Goal: Information Seeking & Learning: Check status

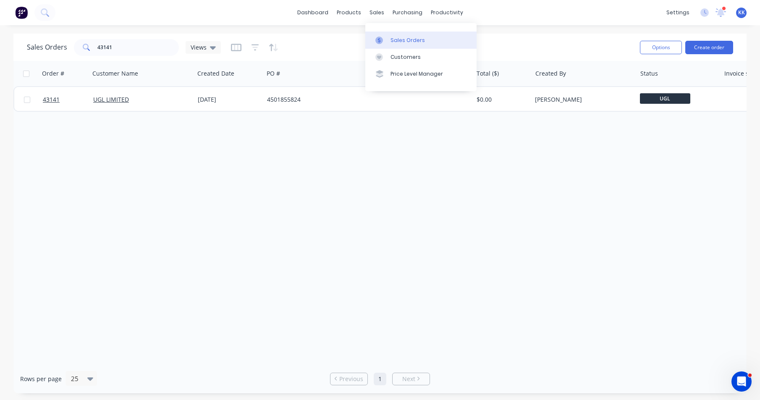
click at [391, 39] on div "Sales Orders" at bounding box center [407, 41] width 34 height 8
drag, startPoint x: 125, startPoint y: 44, endPoint x: 93, endPoint y: 51, distance: 32.7
click at [93, 51] on div "43141" at bounding box center [126, 47] width 105 height 17
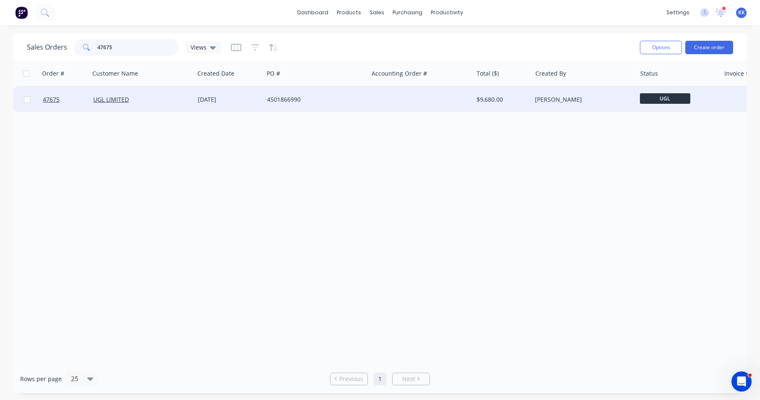
type input "47675"
click at [276, 110] on div "4501866990" at bounding box center [316, 99] width 105 height 25
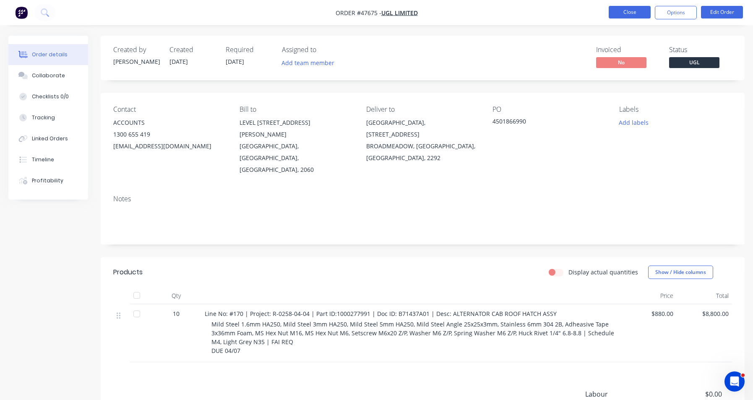
click at [626, 15] on button "Close" at bounding box center [630, 12] width 42 height 13
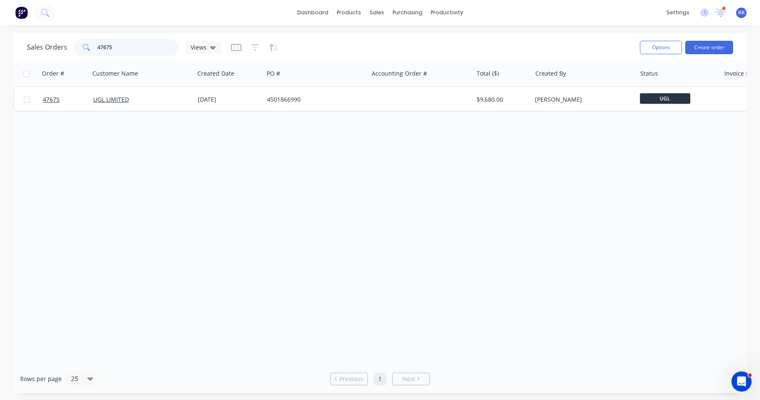
drag, startPoint x: 120, startPoint y: 42, endPoint x: 96, endPoint y: 37, distance: 25.1
click at [96, 37] on div "Sales Orders 47675 Views" at bounding box center [330, 47] width 606 height 21
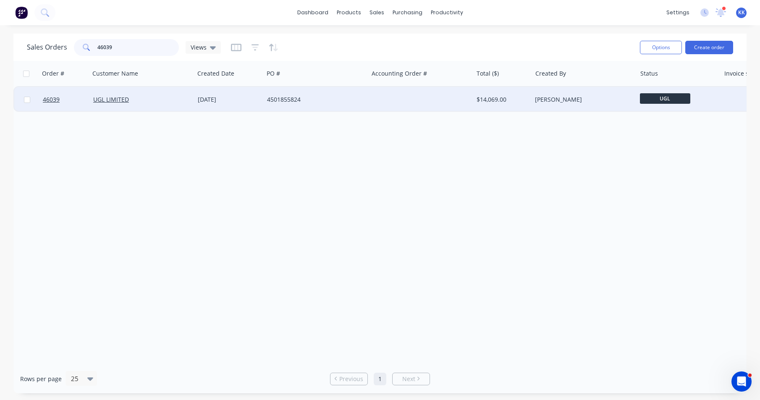
type input "46039"
click at [255, 97] on div "[DATE]" at bounding box center [229, 99] width 63 height 8
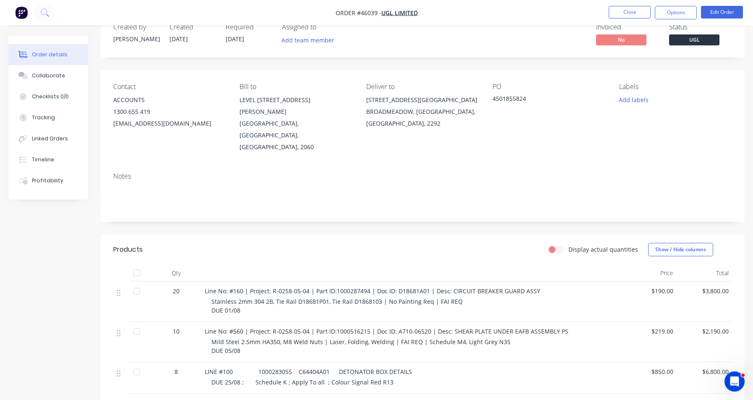
scroll to position [42, 0]
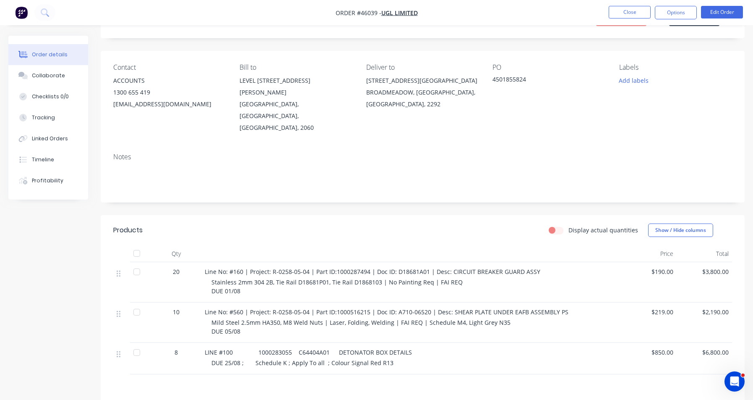
click at [439, 350] on div "LINE #100 1000283055 C64404A01 DETONATOR BOX DETAILS DUE 25/08 ; Schedule K ; A…" at bounding box center [411, 357] width 420 height 31
click at [683, 16] on button "Options" at bounding box center [676, 12] width 42 height 13
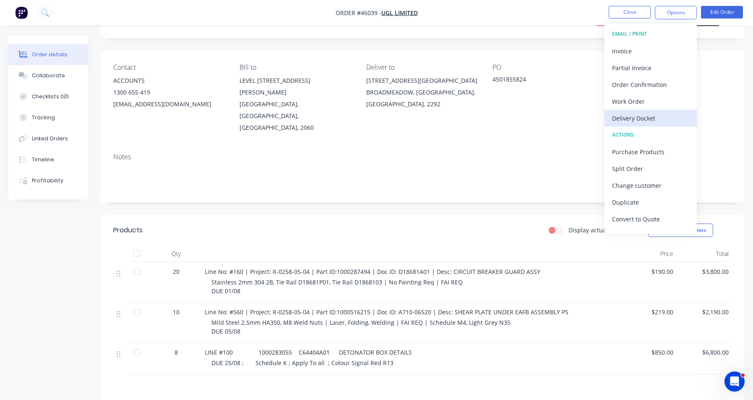
click at [636, 120] on div "Delivery Docket" at bounding box center [650, 118] width 77 height 12
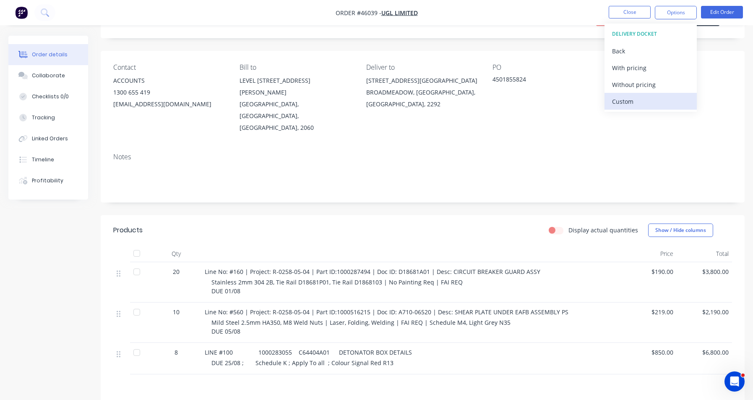
click at [627, 105] on div "Custom" at bounding box center [650, 101] width 77 height 12
click at [628, 86] on div "Without pricing" at bounding box center [650, 84] width 77 height 12
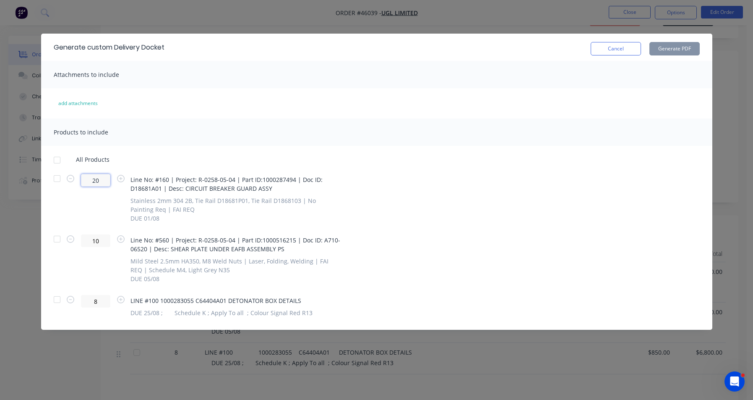
click at [98, 183] on input "20" at bounding box center [95, 180] width 29 height 13
type input "2"
type input "10"
click at [58, 182] on div at bounding box center [57, 178] width 17 height 17
click at [661, 50] on button "Generate PDF" at bounding box center [675, 48] width 50 height 13
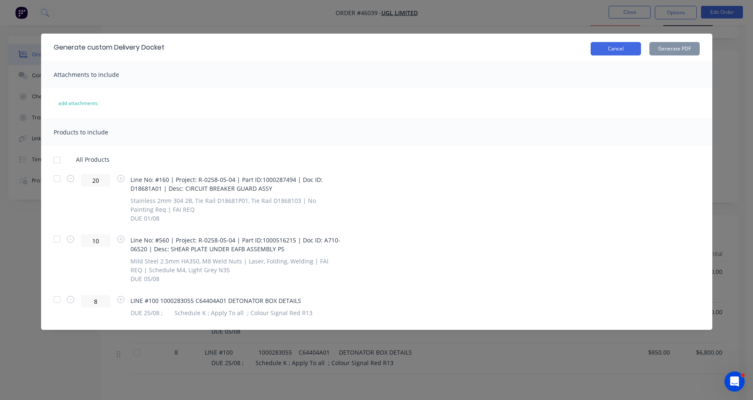
click at [615, 49] on button "Cancel" at bounding box center [616, 48] width 50 height 13
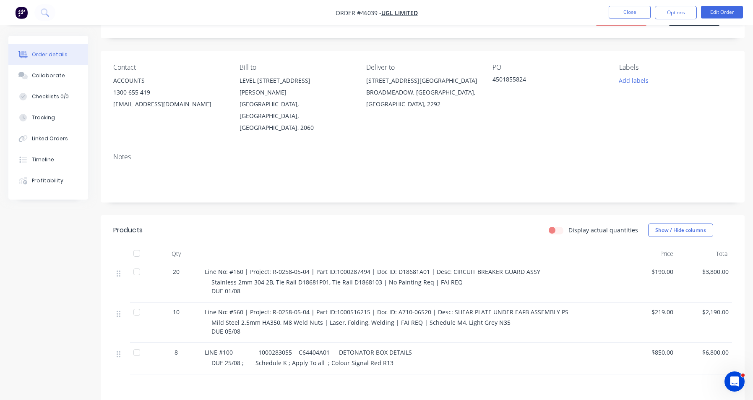
click at [136, 263] on div at bounding box center [136, 271] width 17 height 17
click at [49, 76] on div "Collaborate" at bounding box center [48, 76] width 33 height 8
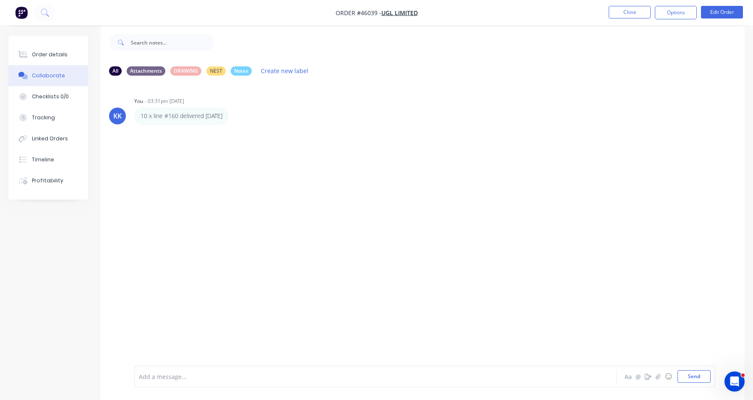
scroll to position [13, 0]
click at [167, 381] on div "Add a message..." at bounding box center [353, 376] width 429 height 13
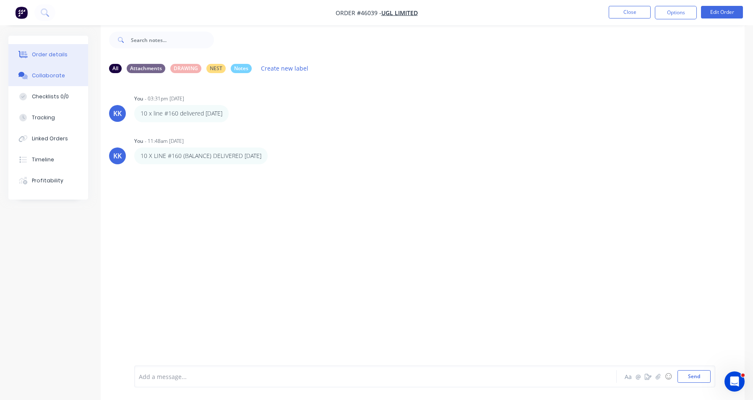
click at [51, 52] on div "Order details" at bounding box center [50, 55] width 36 height 8
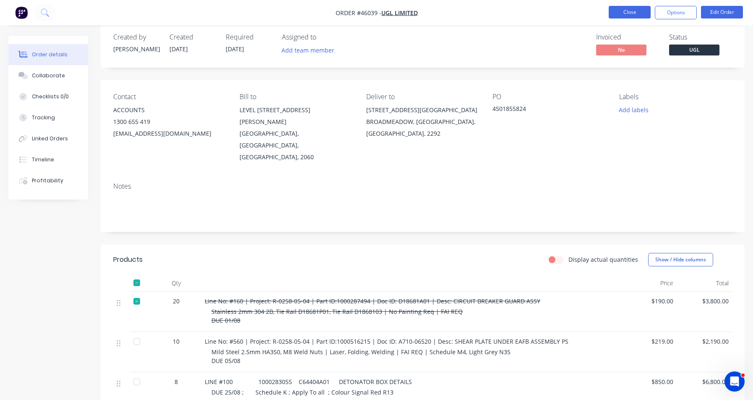
click at [629, 12] on button "Close" at bounding box center [630, 12] width 42 height 13
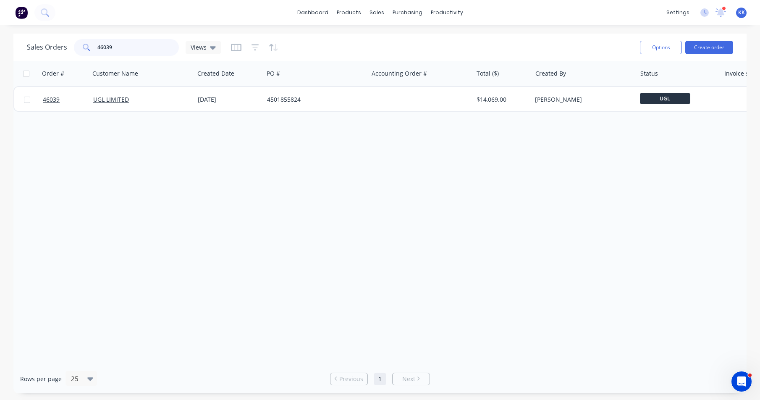
drag, startPoint x: 117, startPoint y: 50, endPoint x: 92, endPoint y: 44, distance: 25.4
click at [92, 44] on div "46039" at bounding box center [126, 47] width 105 height 17
click at [397, 52] on link "Customers" at bounding box center [420, 57] width 111 height 17
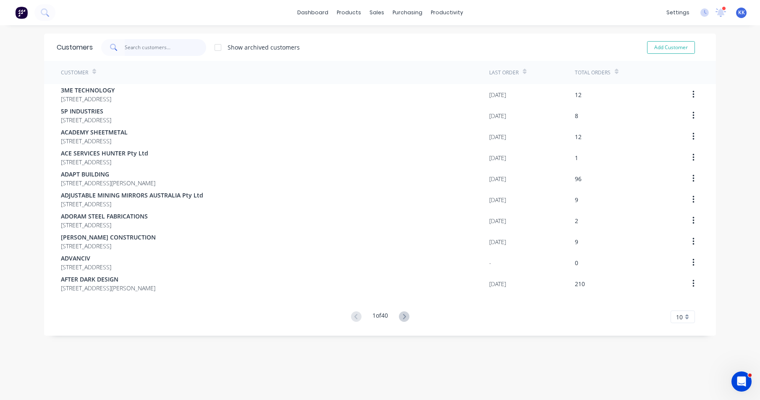
click at [164, 49] on input "text" at bounding box center [166, 47] width 82 height 17
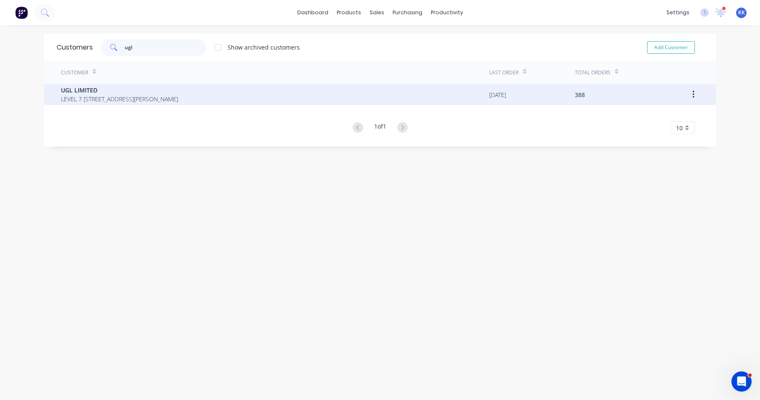
type input "ugl"
click at [165, 101] on span "LEVEL 7 [STREET_ADDRESS][PERSON_NAME]" at bounding box center [119, 98] width 117 height 9
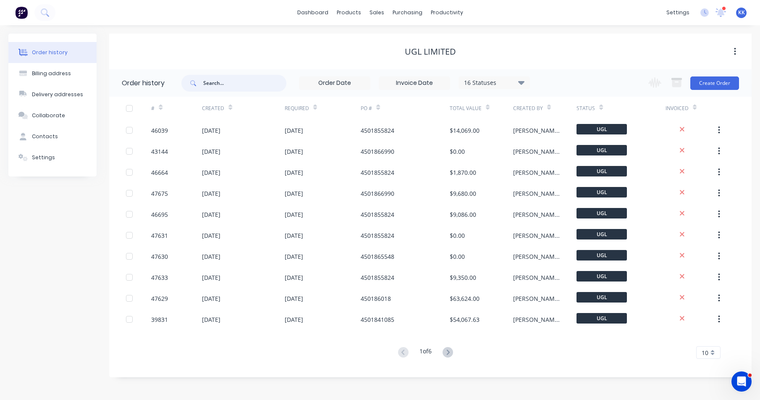
click at [216, 82] on input "text" at bounding box center [244, 83] width 83 height 17
type input "47419"
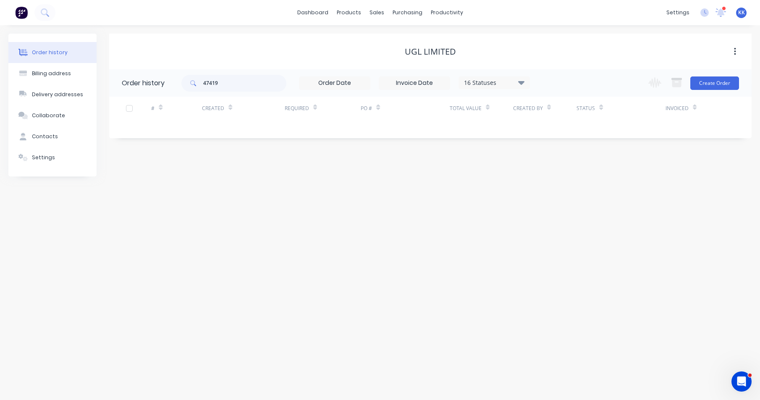
click at [488, 84] on div "16 Statuses" at bounding box center [494, 82] width 71 height 9
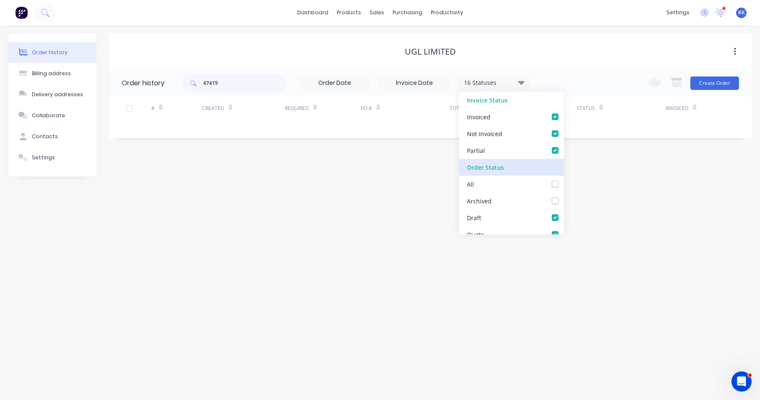
drag, startPoint x: 548, startPoint y: 180, endPoint x: 549, endPoint y: 172, distance: 8.0
click at [563, 179] on label at bounding box center [563, 179] width 0 height 0
click at [563, 180] on input "checkbox" at bounding box center [566, 183] width 7 height 8
checkbox input "true"
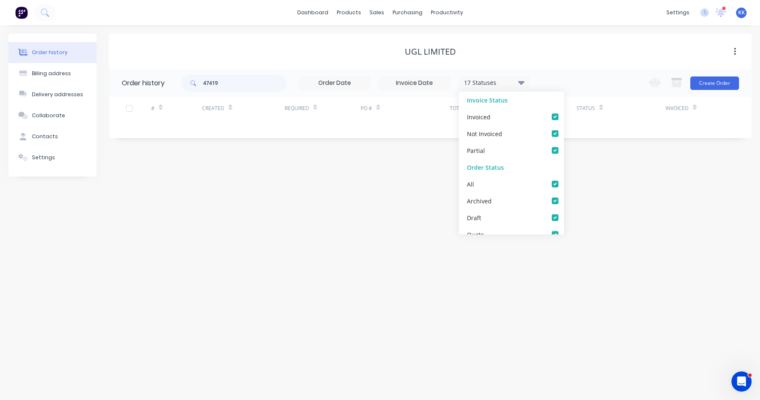
click at [522, 59] on div "UGL LIMITED" at bounding box center [430, 51] width 642 height 15
drag, startPoint x: 213, startPoint y: 81, endPoint x: 221, endPoint y: 83, distance: 7.7
click at [221, 83] on input "47419" at bounding box center [244, 83] width 83 height 17
type input "47499"
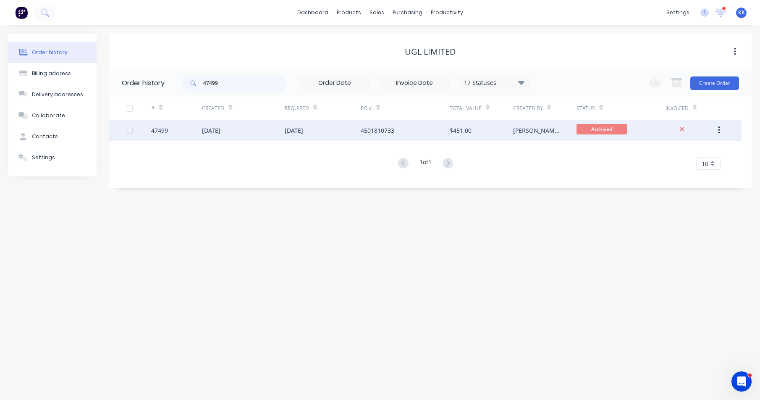
click at [256, 134] on div "[DATE]" at bounding box center [243, 130] width 83 height 21
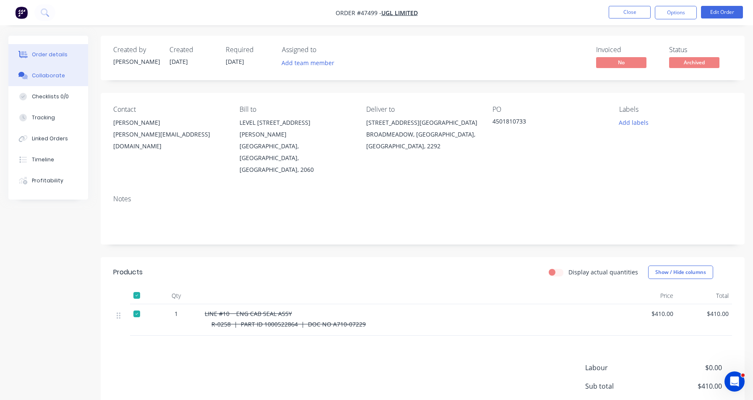
click at [55, 79] on button "Collaborate" at bounding box center [48, 75] width 80 height 21
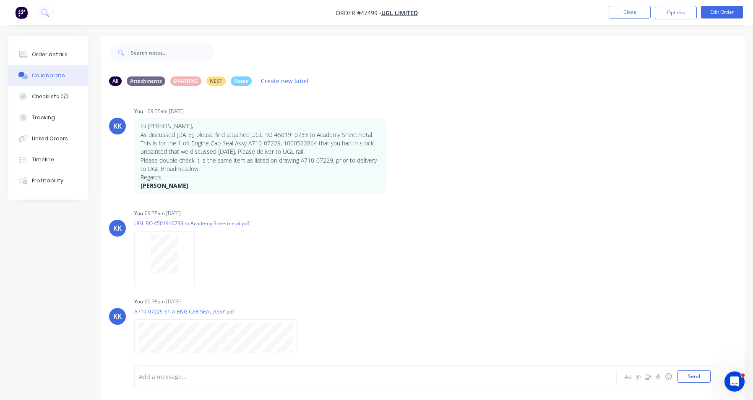
click at [270, 21] on nav "Order #47499 - UGL LIMITED Close Options Edit Order" at bounding box center [376, 12] width 753 height 25
click at [45, 56] on div "Order details" at bounding box center [50, 55] width 36 height 8
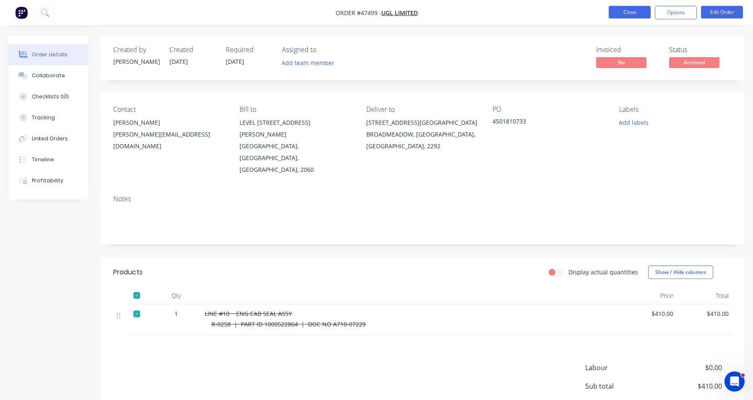
click at [620, 12] on button "Close" at bounding box center [630, 12] width 42 height 13
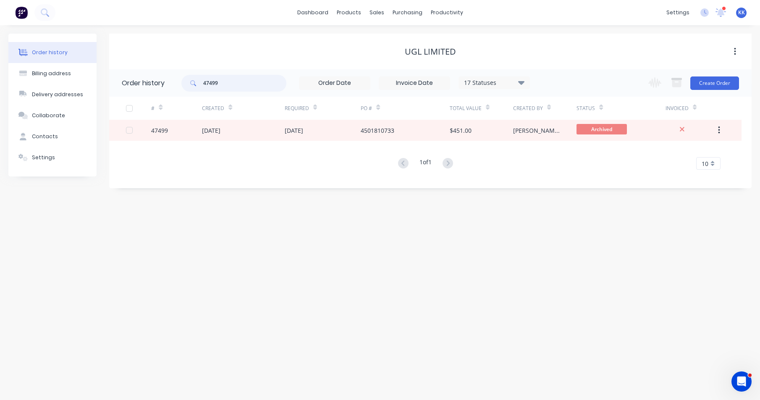
drag, startPoint x: 217, startPoint y: 83, endPoint x: 202, endPoint y: 78, distance: 15.4
click at [202, 78] on div "47499" at bounding box center [233, 83] width 105 height 17
type input "39831"
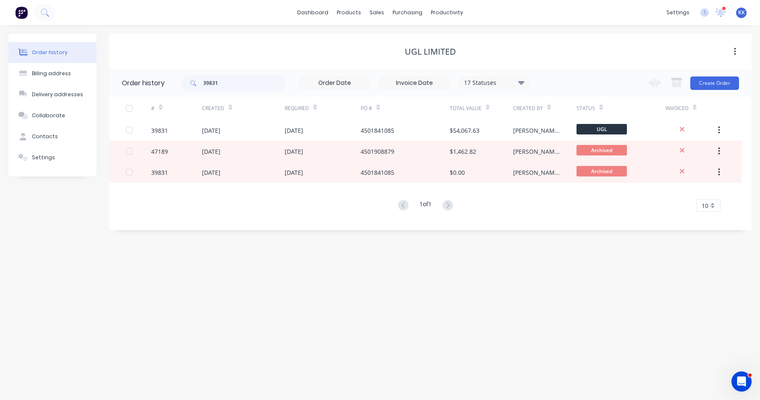
click at [250, 131] on div "[DATE]" at bounding box center [243, 130] width 83 height 21
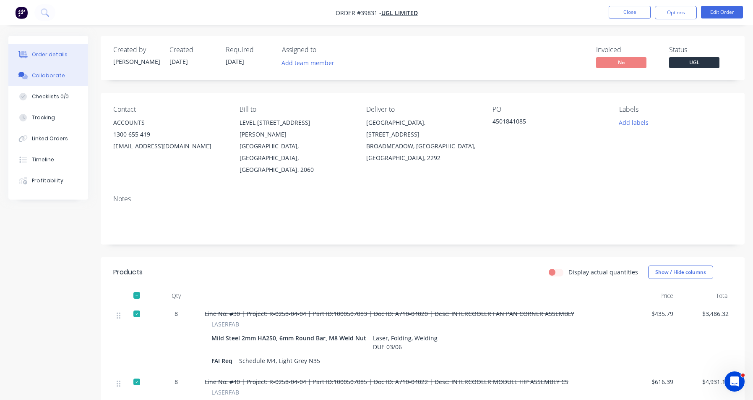
click at [59, 80] on button "Collaborate" at bounding box center [48, 75] width 80 height 21
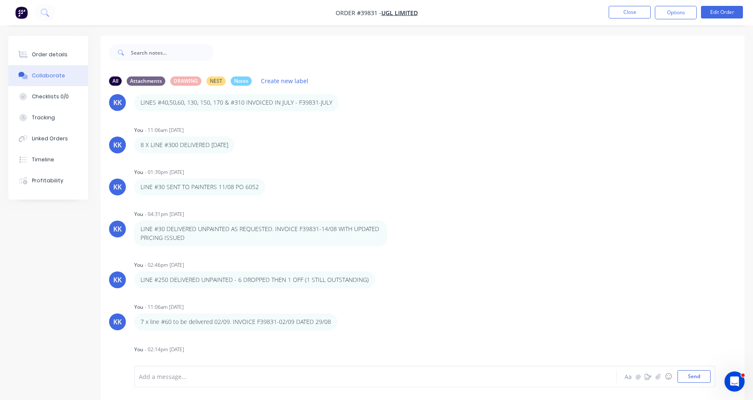
scroll to position [1526, 0]
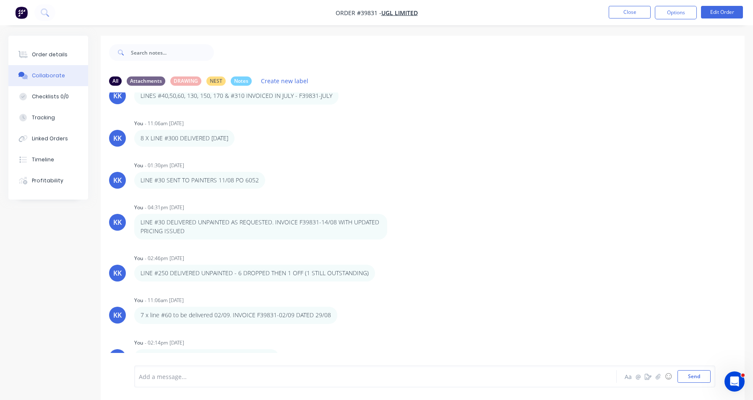
click at [742, 362] on div "Add a message... Aa @ ☺ Send" at bounding box center [423, 376] width 644 height 47
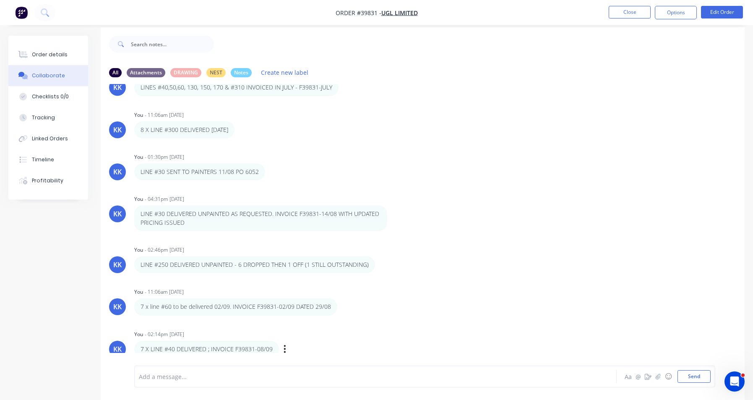
scroll to position [13, 0]
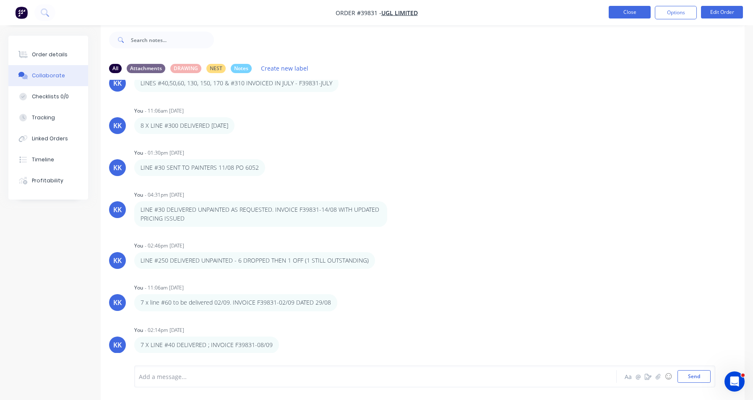
click at [616, 13] on button "Close" at bounding box center [630, 12] width 42 height 13
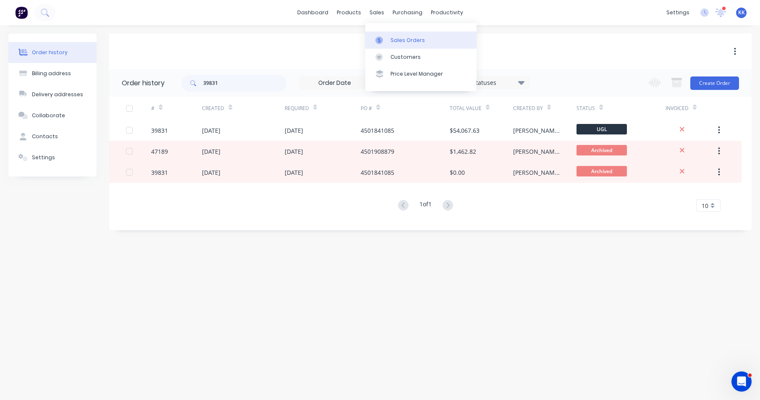
click at [394, 38] on div "Sales Orders" at bounding box center [407, 41] width 34 height 8
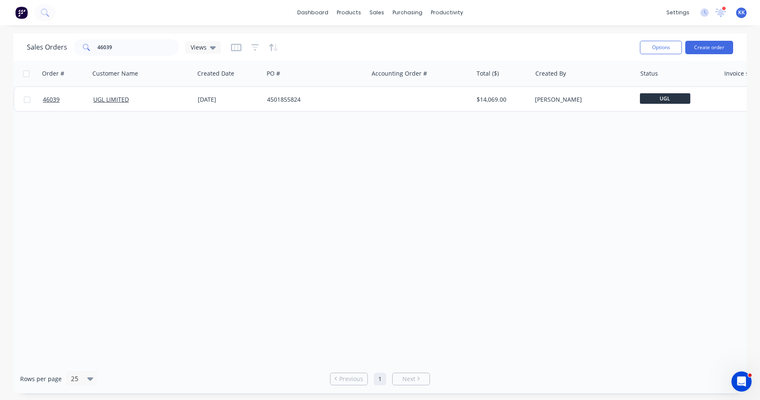
click at [452, 190] on div "Order # Customer Name Created Date PO # Accounting Order # Total ($) Created By…" at bounding box center [379, 212] width 733 height 303
drag, startPoint x: 124, startPoint y: 51, endPoint x: 81, endPoint y: 42, distance: 44.4
click at [81, 42] on div "46039" at bounding box center [126, 47] width 105 height 17
type input "46689"
click at [257, 44] on icon "button" at bounding box center [255, 47] width 8 height 6
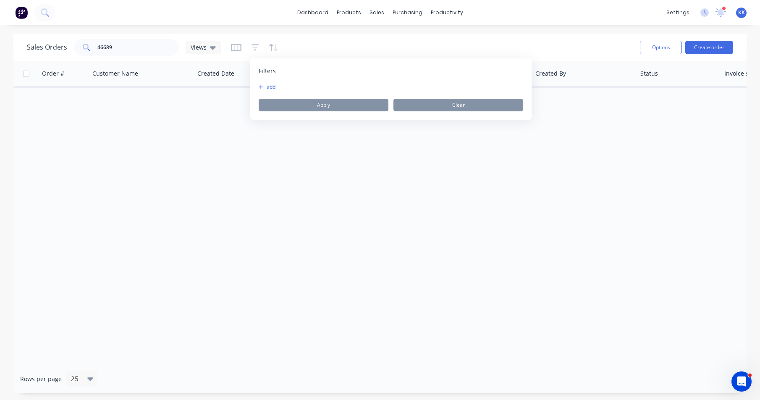
drag, startPoint x: 264, startPoint y: 83, endPoint x: 269, endPoint y: 88, distance: 6.6
click at [265, 84] on div "Filters add Apply Clear" at bounding box center [390, 88] width 281 height 61
click at [271, 89] on button "add" at bounding box center [269, 87] width 21 height 7
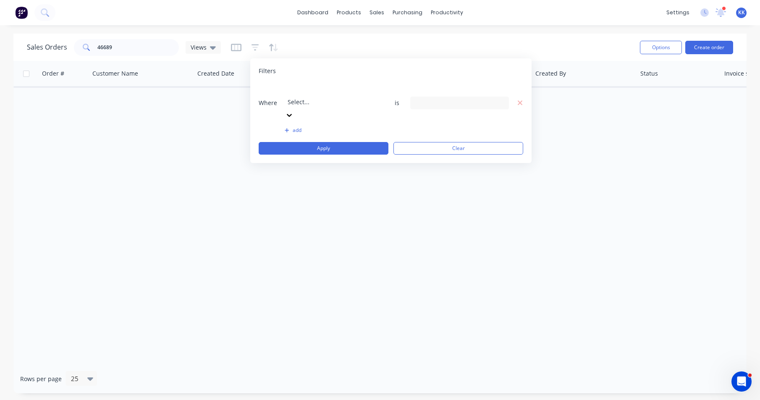
click at [288, 92] on div "Select..." at bounding box center [348, 96] width 126 height 24
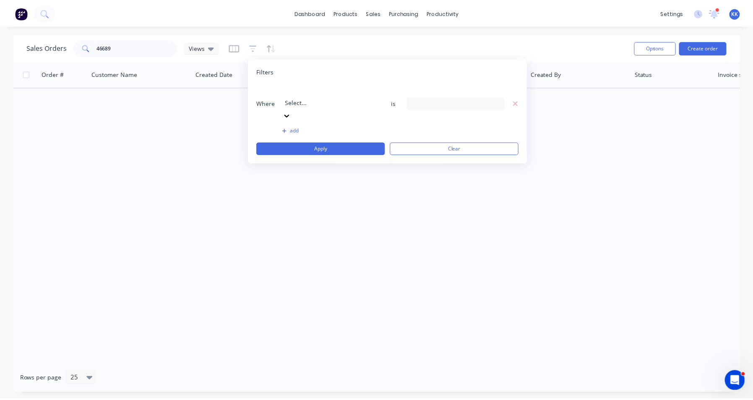
scroll to position [204, 0]
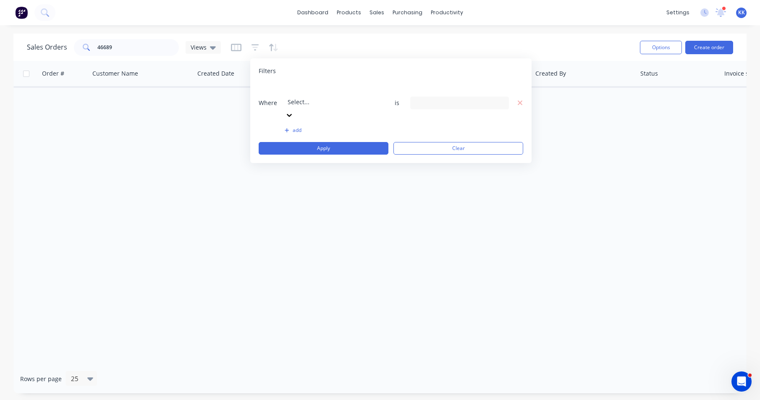
click at [428, 98] on div "13 Status selected" at bounding box center [453, 102] width 76 height 9
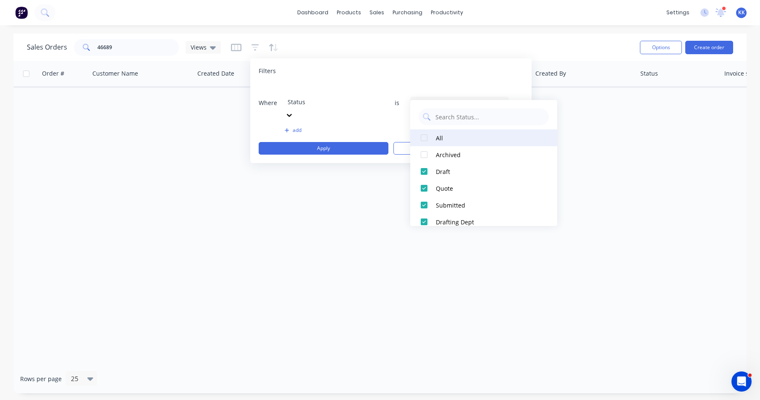
click at [435, 141] on button "All" at bounding box center [483, 137] width 147 height 17
click at [329, 142] on button "Apply" at bounding box center [324, 148] width 130 height 13
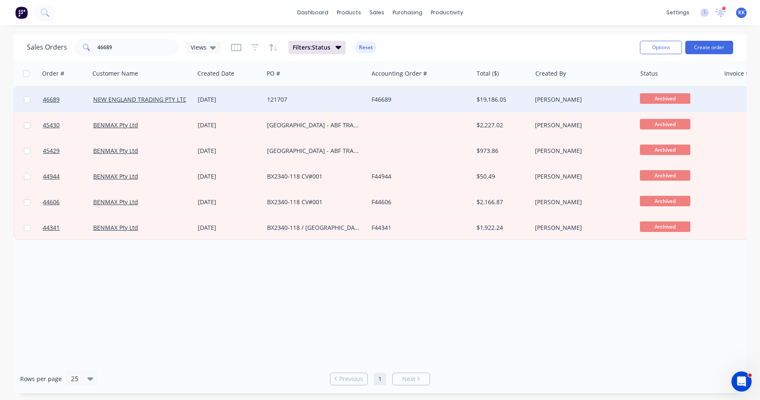
click at [307, 103] on div "121707" at bounding box center [313, 99] width 93 height 8
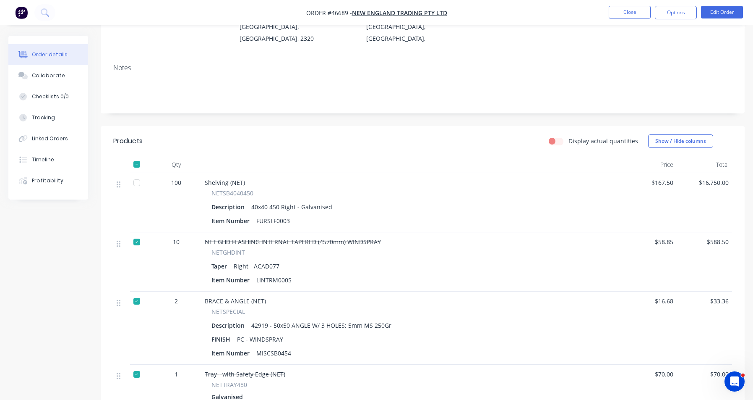
scroll to position [126, 0]
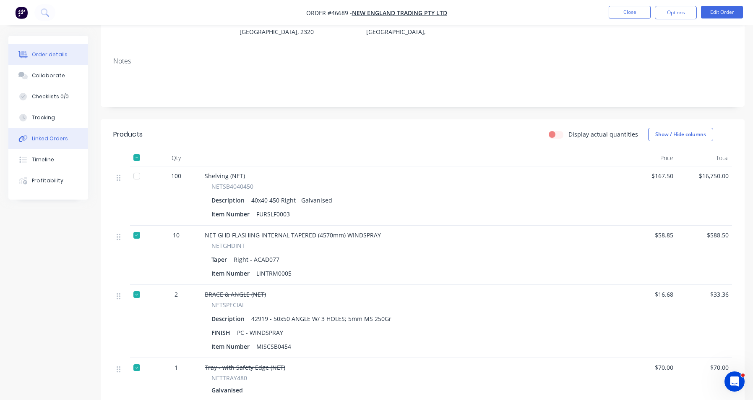
click at [33, 142] on button "Linked Orders" at bounding box center [48, 138] width 80 height 21
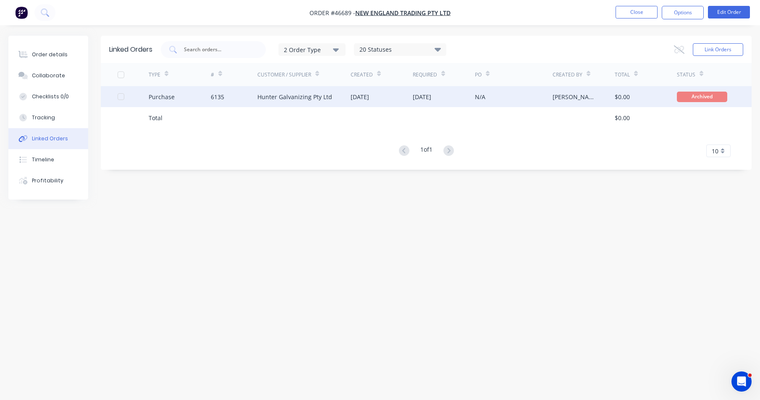
click at [291, 99] on div "Hunter Galvanizing Pty Ltd" at bounding box center [294, 96] width 75 height 9
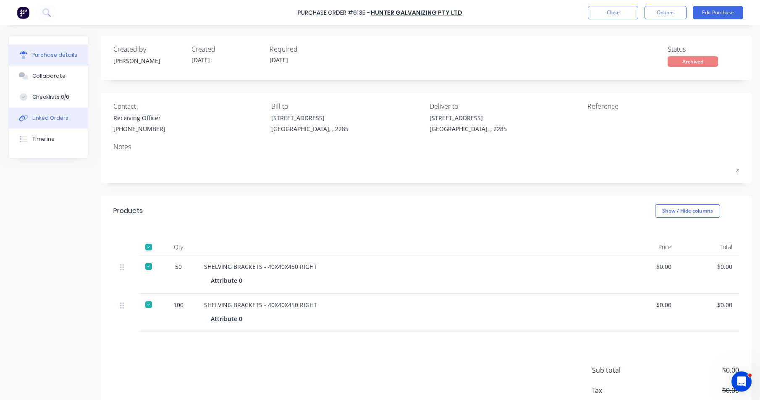
click at [66, 113] on button "Linked Orders" at bounding box center [48, 117] width 79 height 21
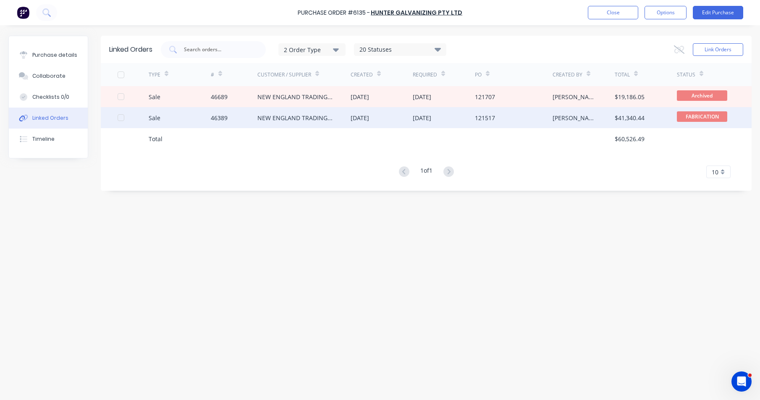
click at [309, 124] on div "NEW ENGLAND TRADING PTY LTD" at bounding box center [303, 117] width 93 height 21
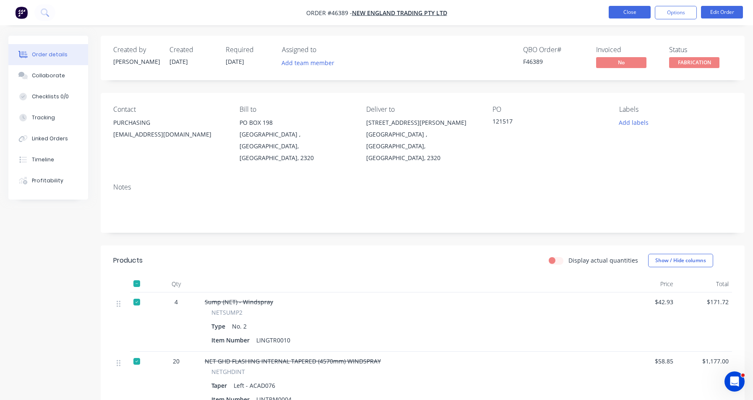
click at [624, 14] on button "Close" at bounding box center [630, 12] width 42 height 13
